Goal: Information Seeking & Learning: Learn about a topic

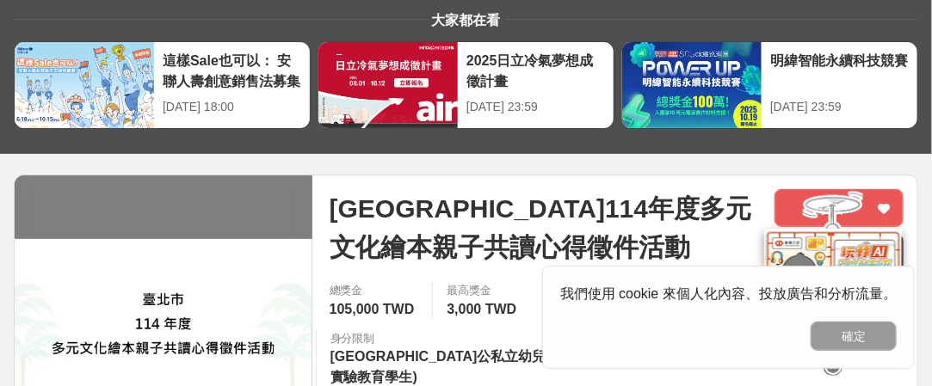
scroll to position [173, 0]
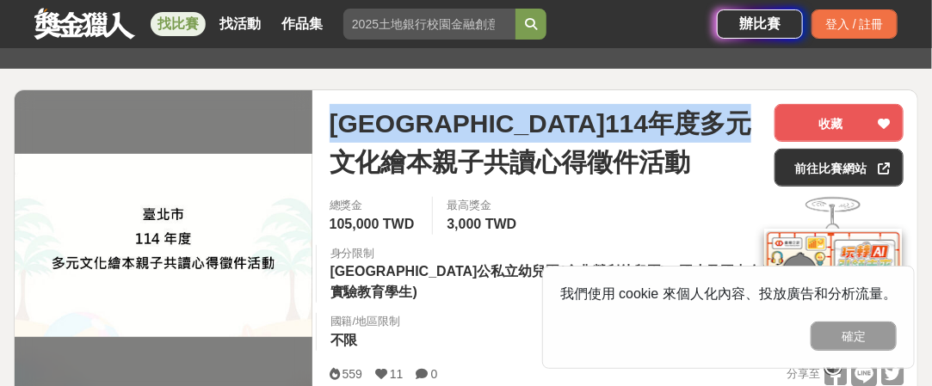
drag, startPoint x: 521, startPoint y: 159, endPoint x: 322, endPoint y: 111, distance: 204.6
click at [322, 111] on div "[GEOGRAPHIC_DATA]114年度多元文化繪本親子共讀心得徵件活動 收藏 前往比賽網站 總獎金 105,000 TWD 最高獎金 3,000 TWD…" at bounding box center [617, 246] width 602 height 312
copy span "[GEOGRAPHIC_DATA]114年度多元文化繪本親子共讀心得徵件活動"
drag, startPoint x: 520, startPoint y: 131, endPoint x: 565, endPoint y: 125, distance: 45.2
click at [521, 132] on span "[GEOGRAPHIC_DATA]114年度多元文化繪本親子共讀心得徵件活動" at bounding box center [545, 142] width 431 height 77
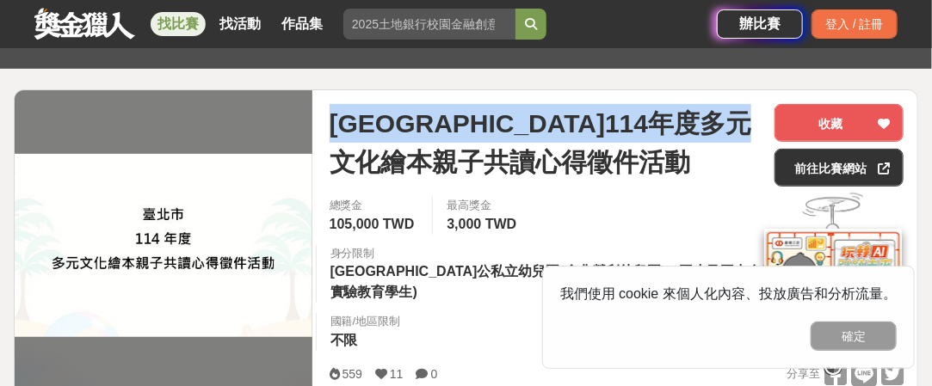
click at [566, 125] on span "[GEOGRAPHIC_DATA]114年度多元文化繪本親子共讀心得徵件活動" at bounding box center [545, 142] width 431 height 77
click at [549, 121] on span "[GEOGRAPHIC_DATA]114年度多元文化繪本親子共讀心得徵件活動" at bounding box center [545, 142] width 431 height 77
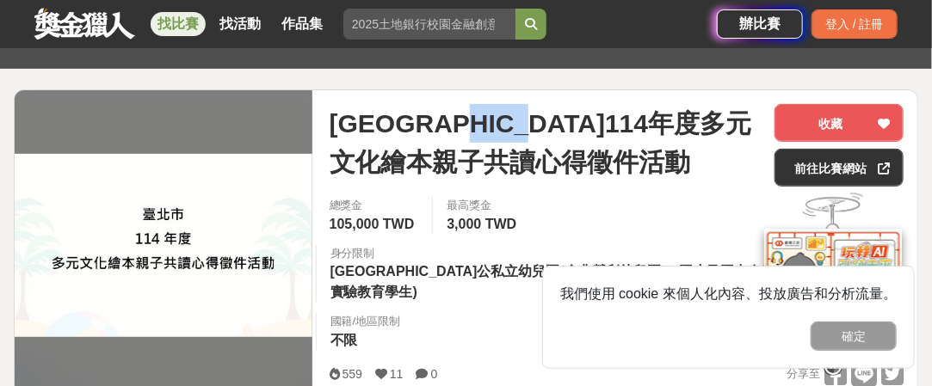
drag, startPoint x: 509, startPoint y: 118, endPoint x: 600, endPoint y: 118, distance: 91.2
click at [600, 118] on span "[GEOGRAPHIC_DATA]114年度多元文化繪本親子共讀心得徵件活動" at bounding box center [545, 142] width 431 height 77
click at [619, 114] on span "[GEOGRAPHIC_DATA]114年度多元文化繪本親子共讀心得徵件活動" at bounding box center [545, 142] width 431 height 77
click at [614, 121] on span "[GEOGRAPHIC_DATA]114年度多元文化繪本親子共讀心得徵件活動" at bounding box center [545, 142] width 431 height 77
click at [639, 124] on span "[GEOGRAPHIC_DATA]114年度多元文化繪本親子共讀心得徵件活動" at bounding box center [545, 142] width 431 height 77
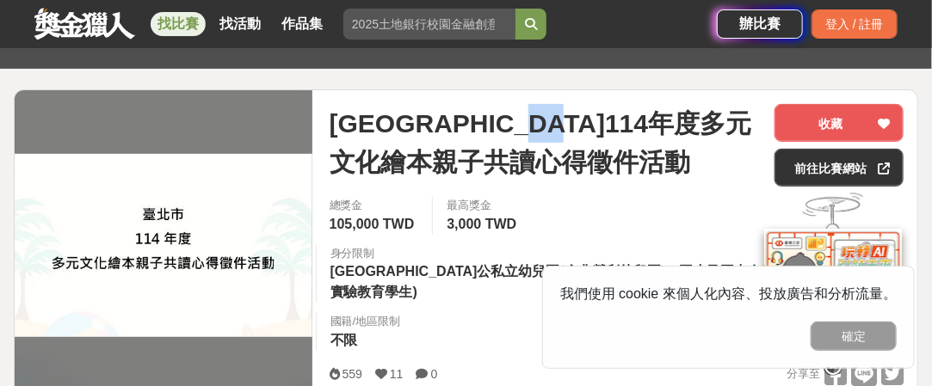
drag, startPoint x: 658, startPoint y: 124, endPoint x: 609, endPoint y: 130, distance: 48.6
click at [609, 130] on span "[GEOGRAPHIC_DATA]114年度多元文化繪本親子共讀心得徵件活動" at bounding box center [545, 142] width 431 height 77
copy span "繪本"
